Goal: Information Seeking & Learning: Learn about a topic

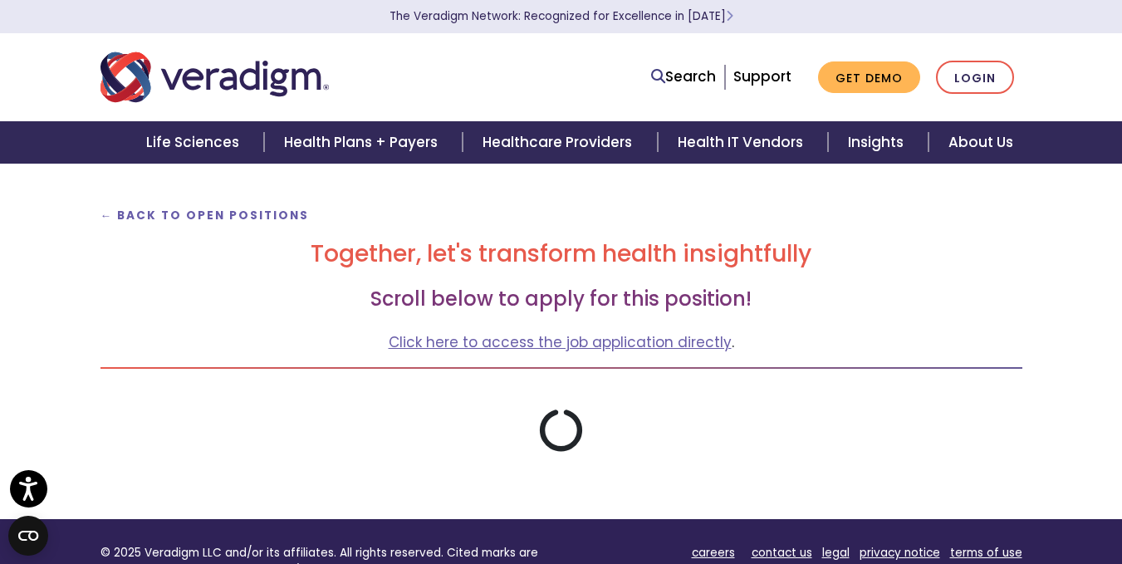
scroll to position [83, 0]
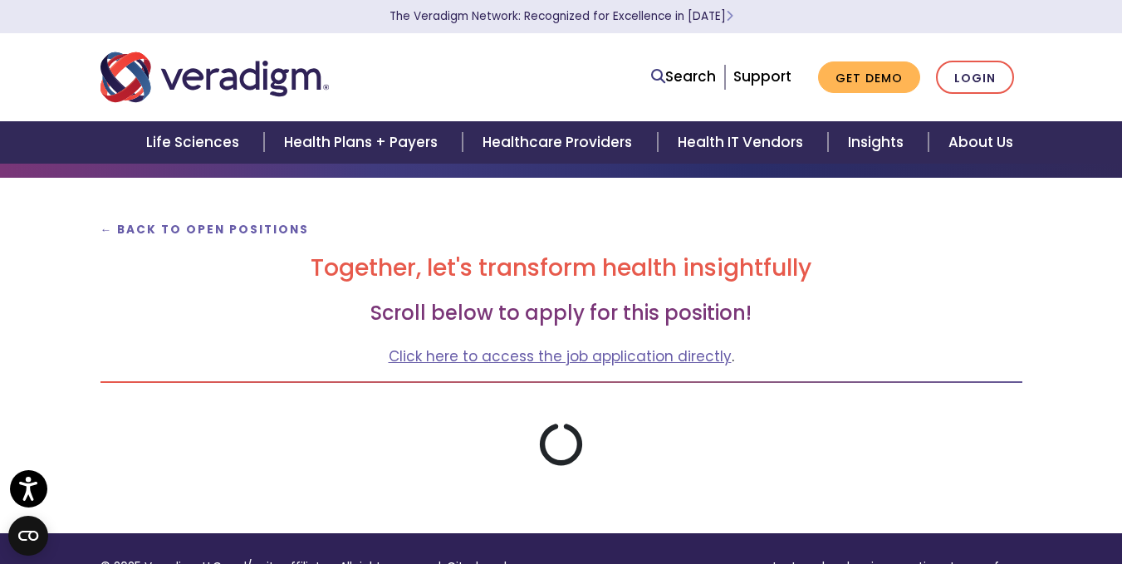
click at [347, 305] on h3 "Scroll below to apply for this position!" at bounding box center [560, 313] width 921 height 24
click at [195, 227] on strong "← Back to Open Positions" at bounding box center [204, 230] width 209 height 16
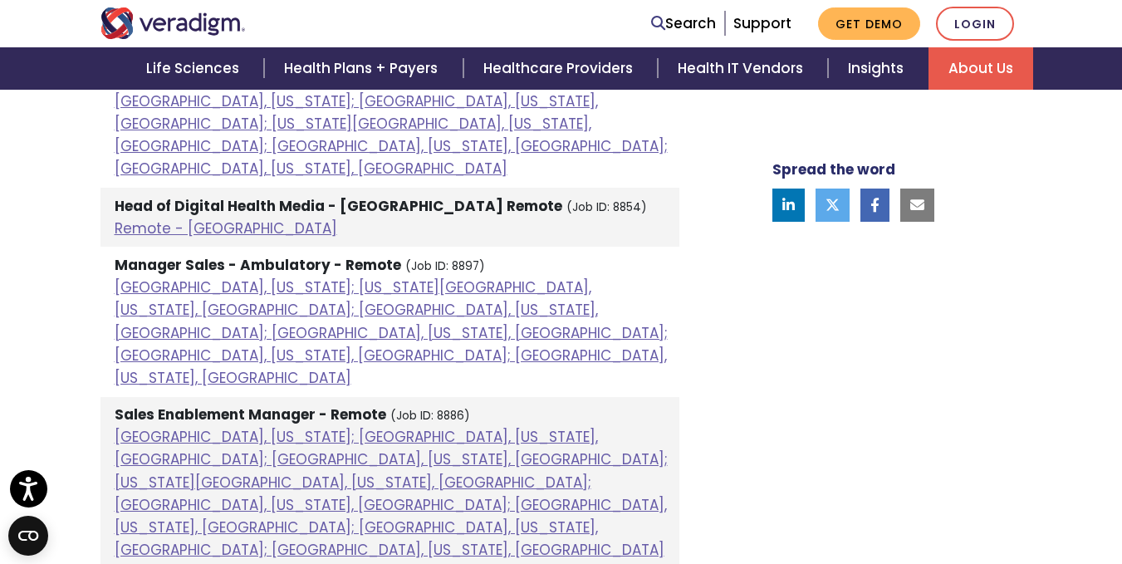
scroll to position [1909, 0]
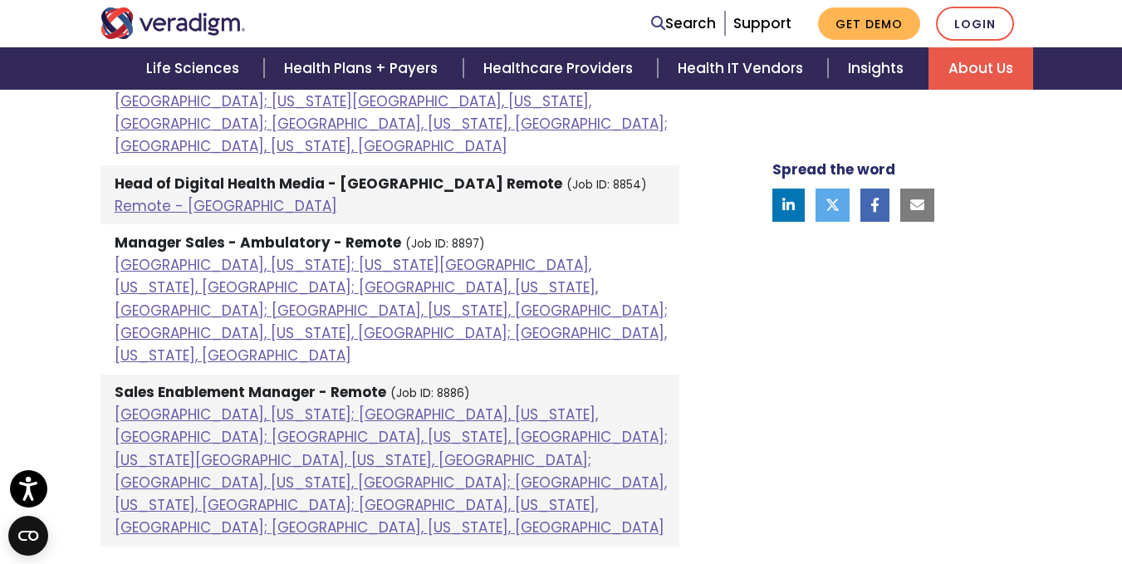
click at [177, 563] on h4 "Software Development" at bounding box center [389, 573] width 579 height 20
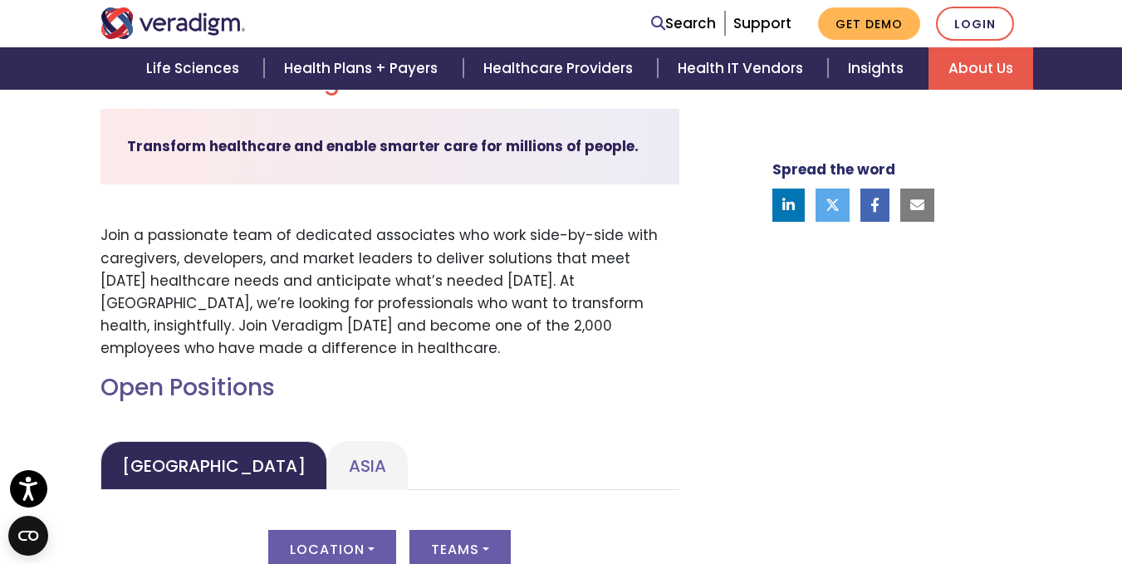
scroll to position [498, 0]
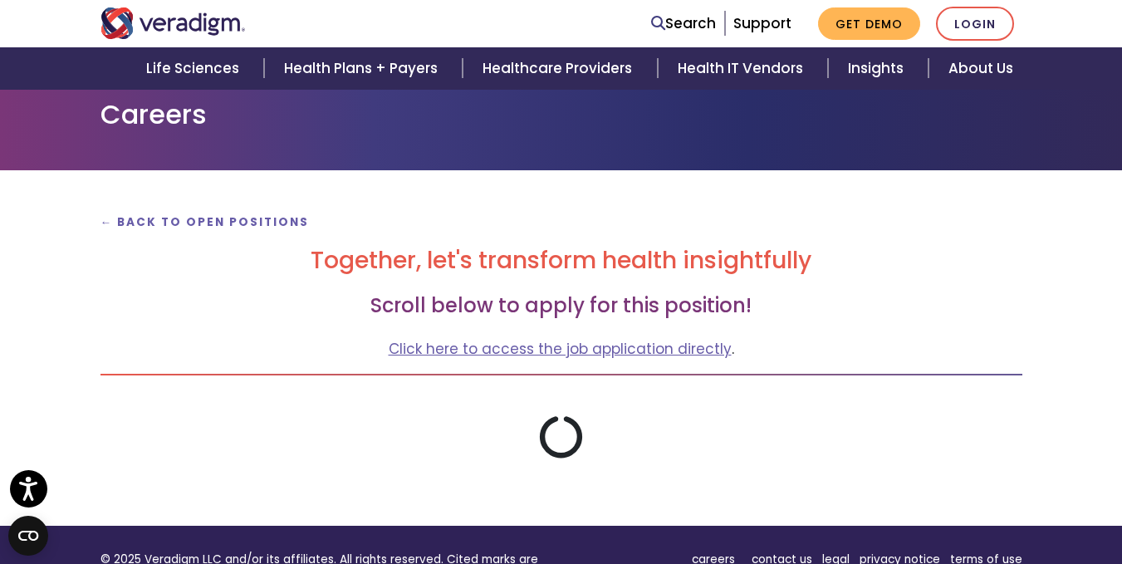
scroll to position [83, 0]
